Goal: Transaction & Acquisition: Purchase product/service

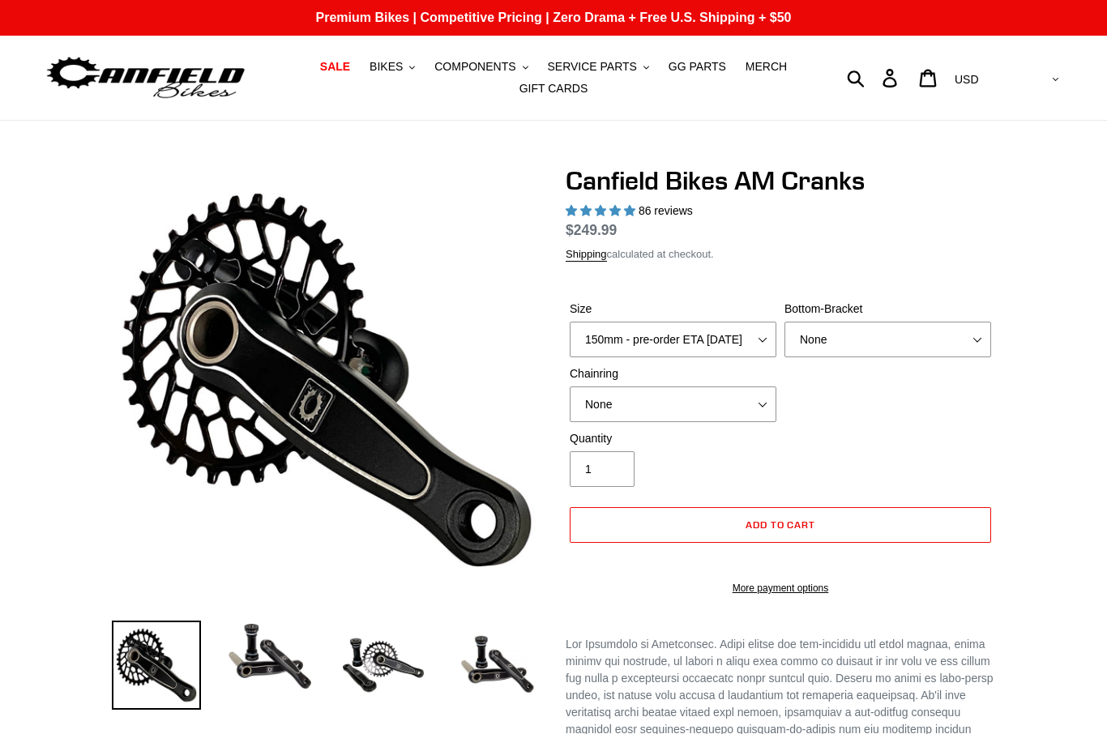
select select "highest-rating"
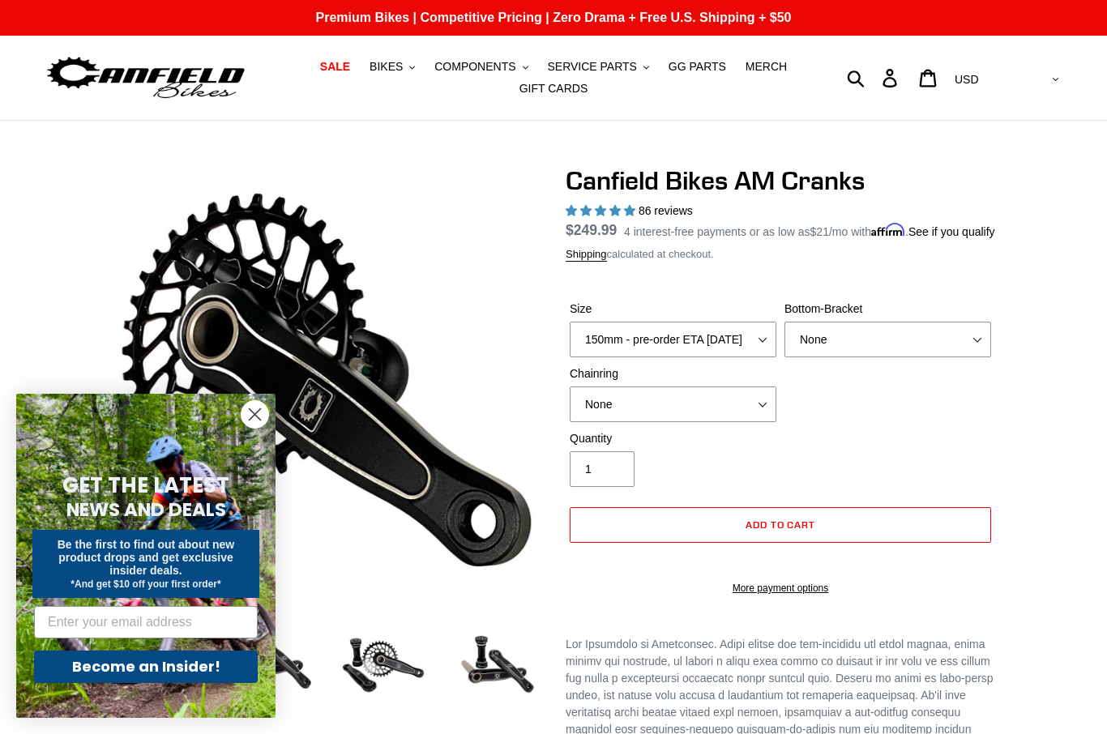
click at [492, 69] on span "COMPONENTS" at bounding box center [474, 67] width 81 height 14
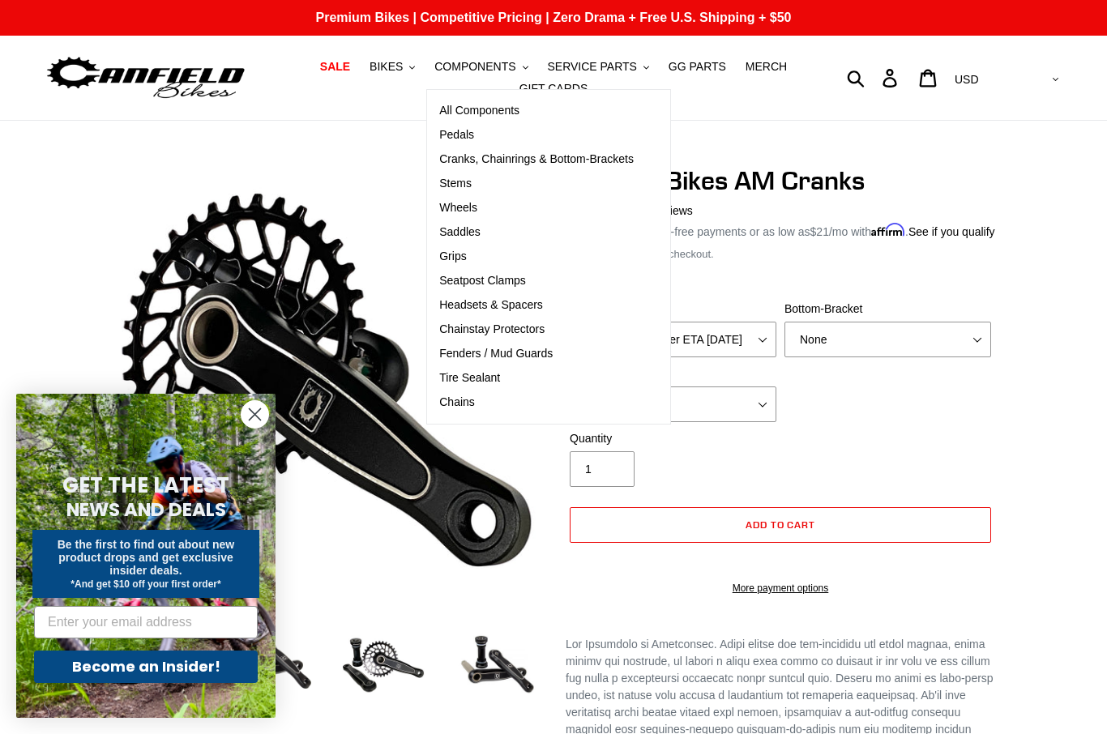
click at [566, 159] on span "Cranks, Chainrings & Bottom-Brackets" at bounding box center [536, 159] width 195 height 14
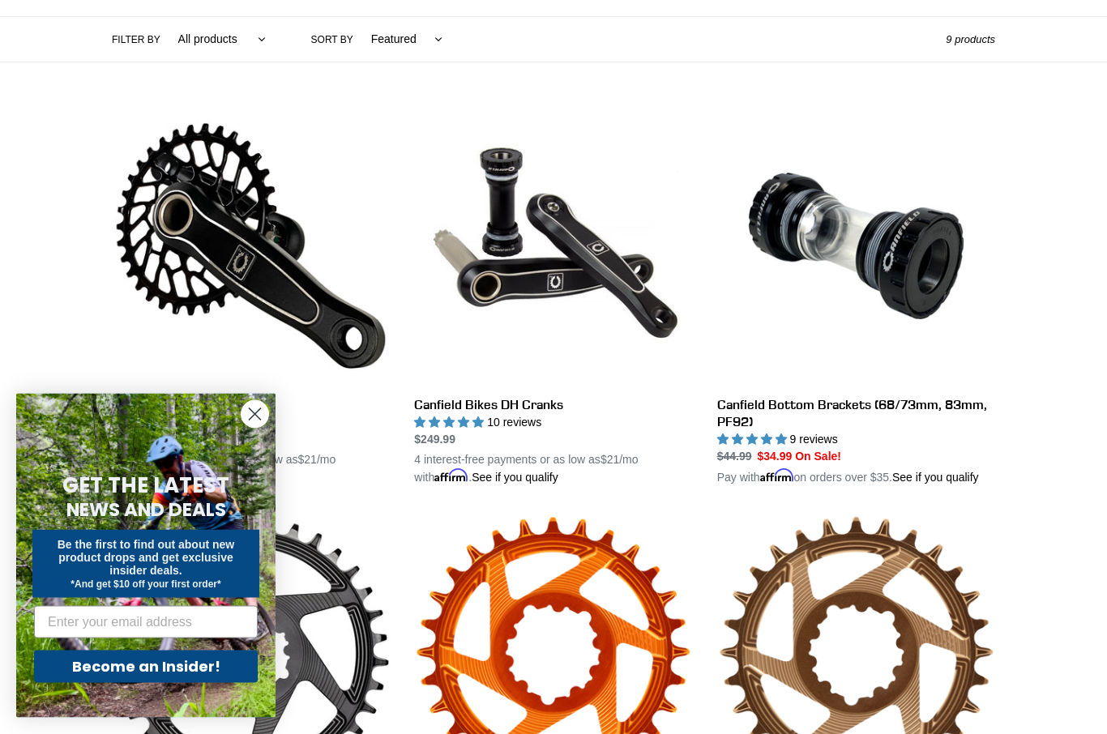
scroll to position [477, 0]
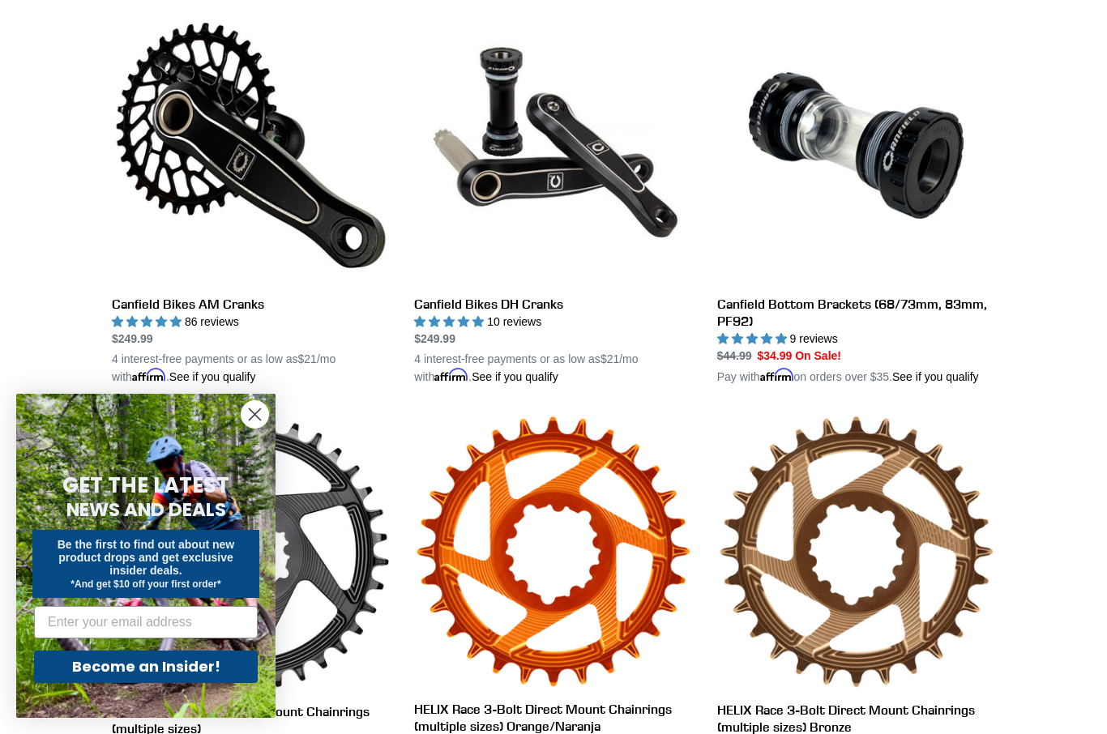
click at [221, 148] on link "Canfield Bikes AM Cranks" at bounding box center [251, 195] width 278 height 379
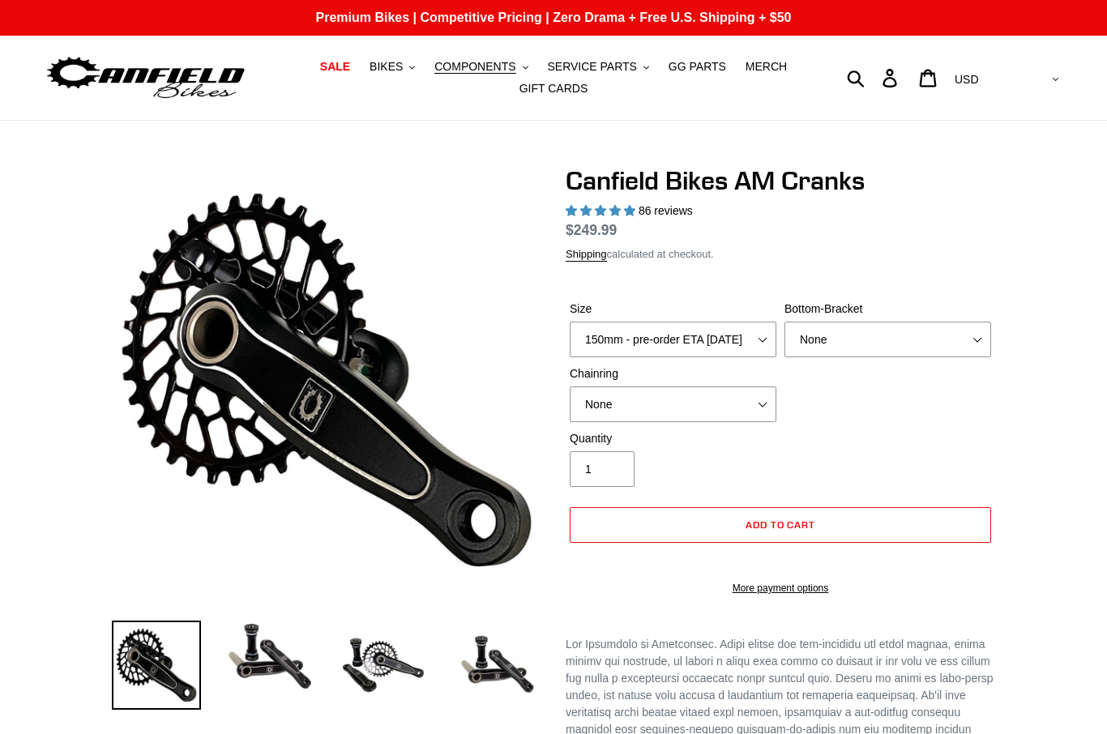
select select "highest-rating"
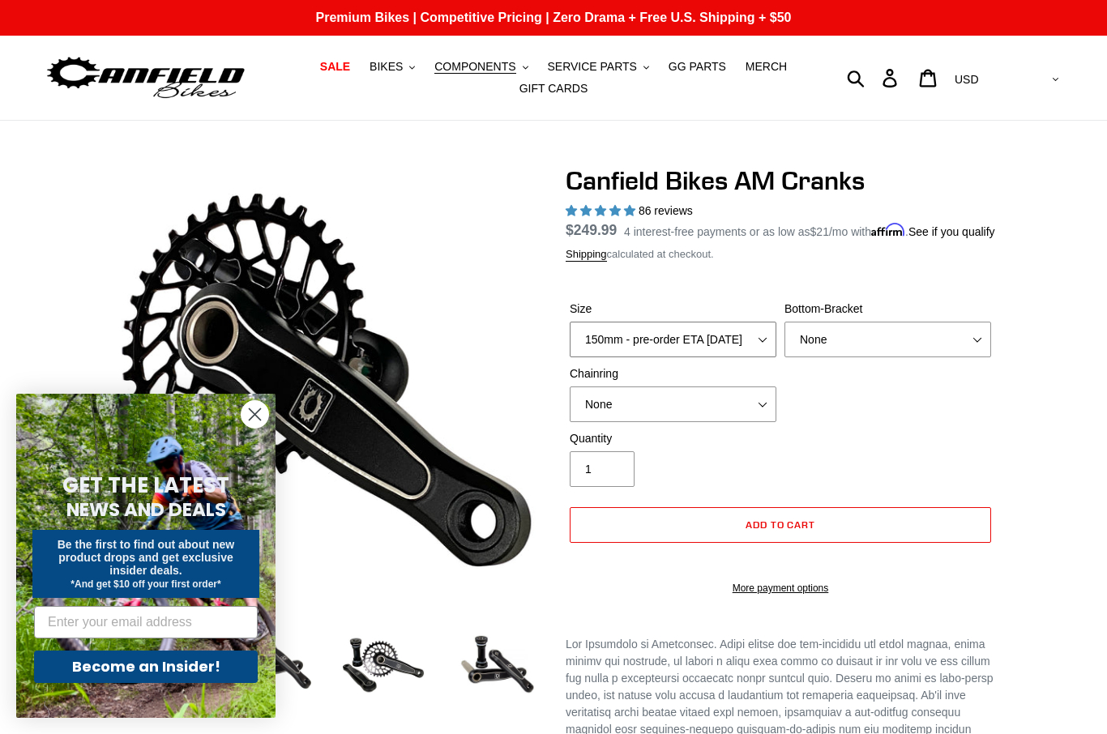
click at [717, 357] on select "150mm - pre-order ETA 9/30/25 155mm - pre-order ETA 9/30/25 160mm - pre-order E…" at bounding box center [673, 340] width 207 height 36
click at [875, 357] on select "None BSA Threaded 68/73mm Press Fit PF92" at bounding box center [888, 340] width 207 height 36
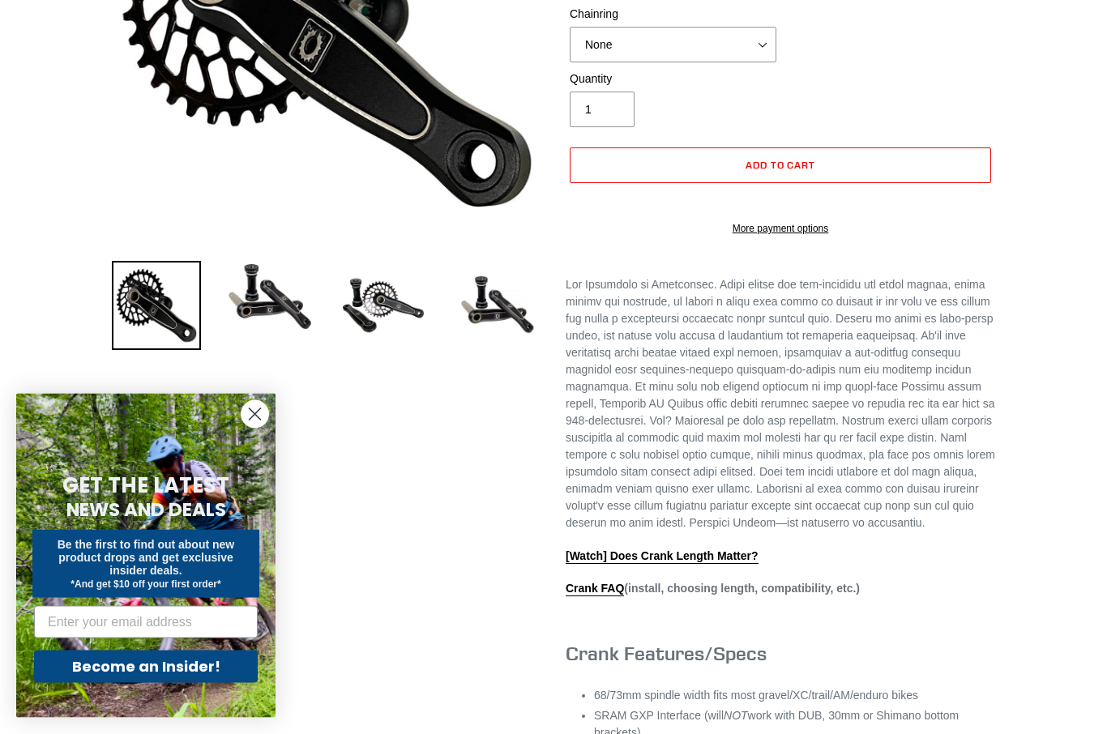
scroll to position [361, 0]
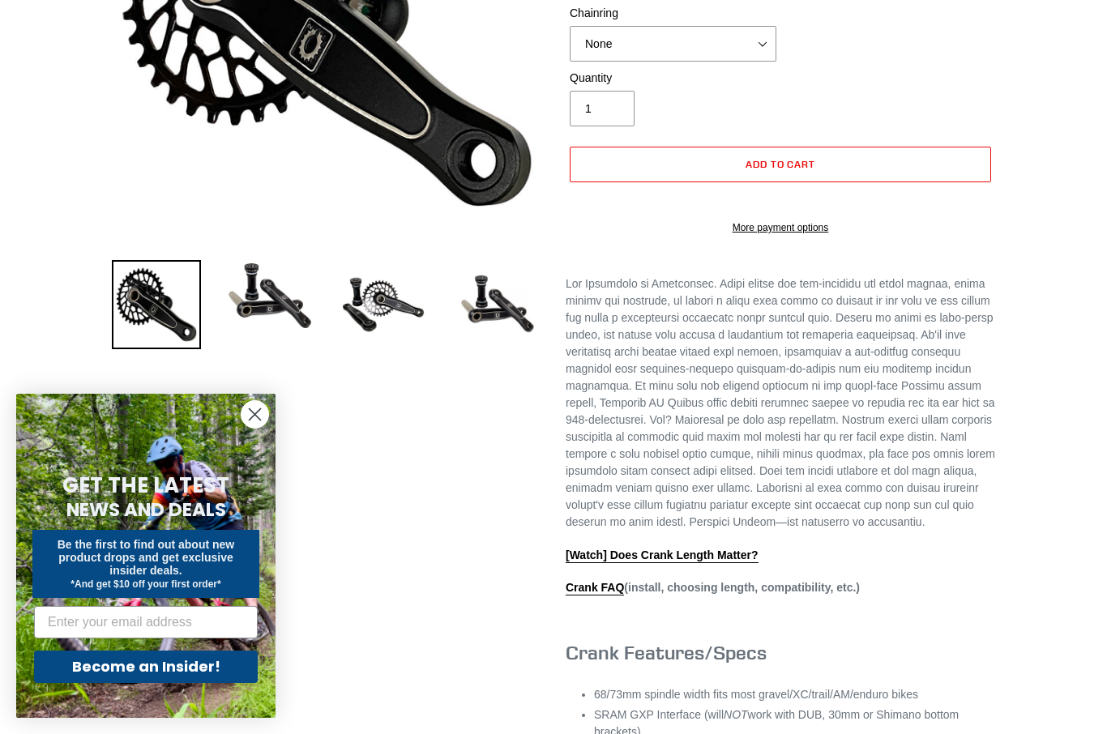
click at [276, 314] on img at bounding box center [269, 295] width 89 height 71
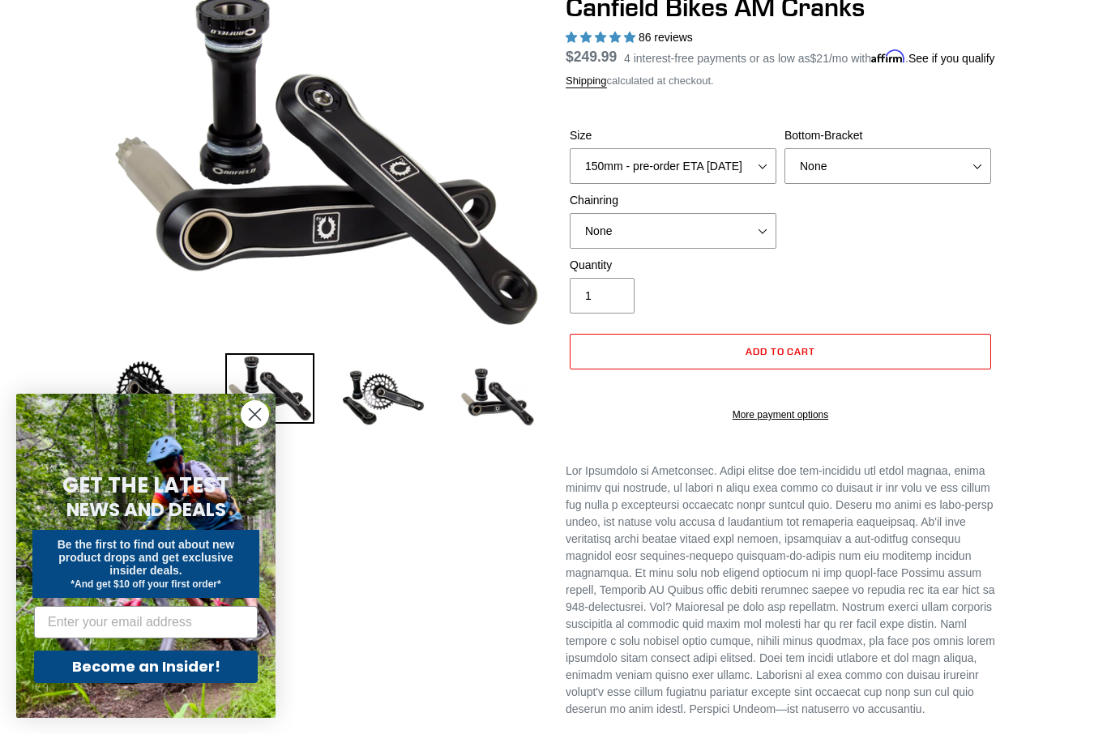
scroll to position [169, 0]
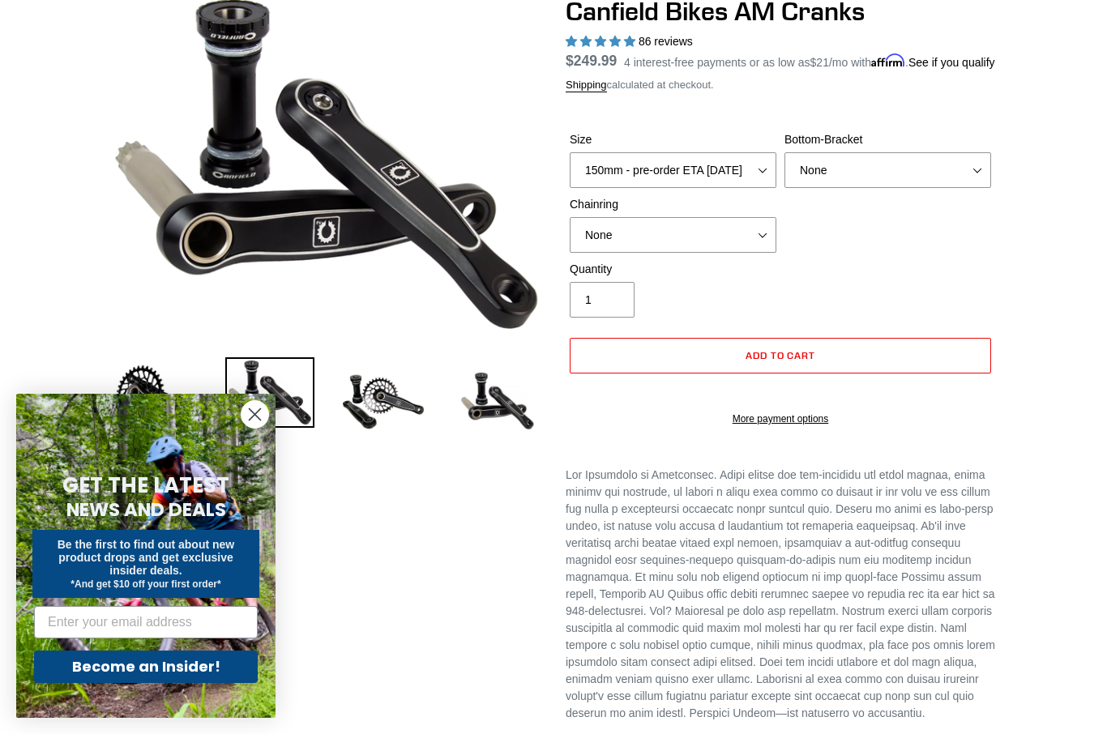
click at [392, 396] on img at bounding box center [383, 401] width 89 height 89
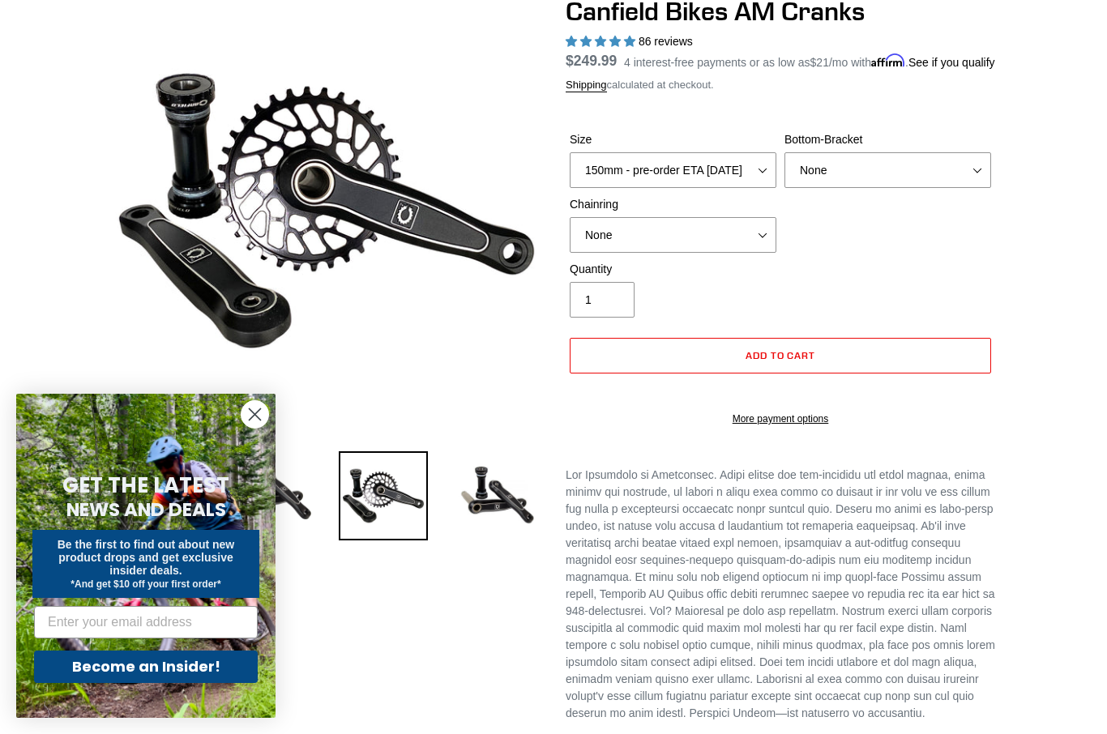
click at [500, 495] on img at bounding box center [496, 495] width 89 height 89
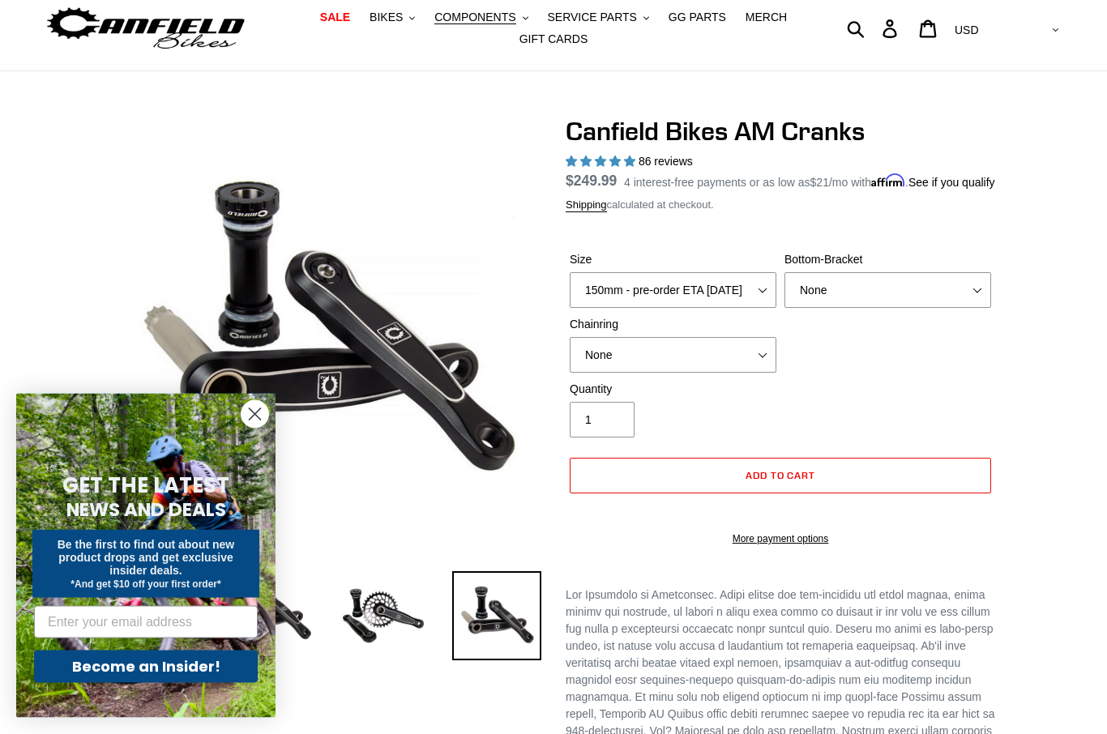
scroll to position [0, 0]
